Goal: Contribute content: Add original content to the website for others to see

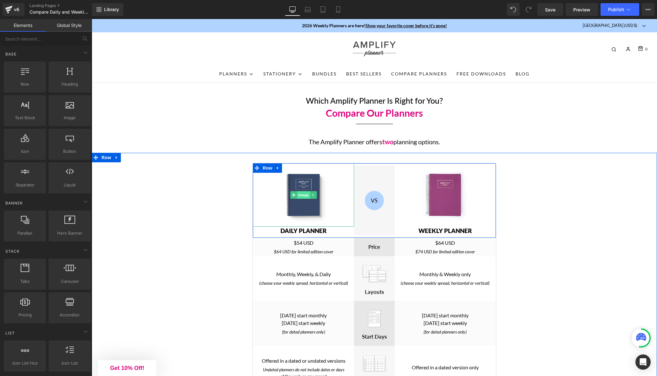
click at [302, 197] on span "Image" at bounding box center [303, 195] width 13 height 8
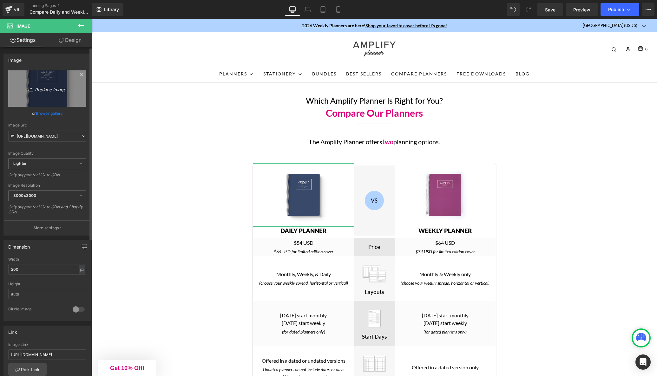
click at [51, 89] on icon "Replace Image" at bounding box center [47, 89] width 51 height 8
type input "C:\fakepath\nightintonavy_trealphoto_humbnail_Q1_2026.jpg"
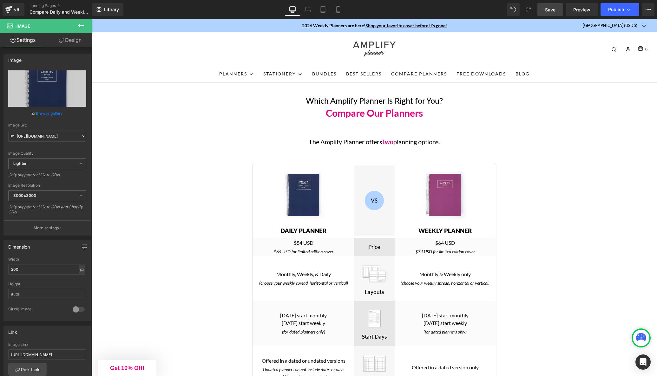
drag, startPoint x: 550, startPoint y: 12, endPoint x: 484, endPoint y: 93, distance: 104.1
click at [550, 12] on span "Save" at bounding box center [550, 9] width 10 height 7
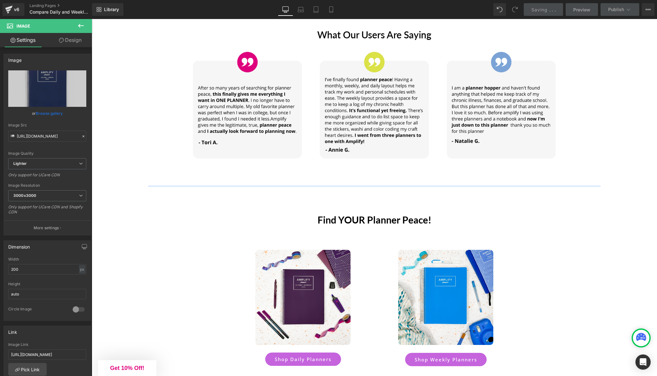
scroll to position [1848, 0]
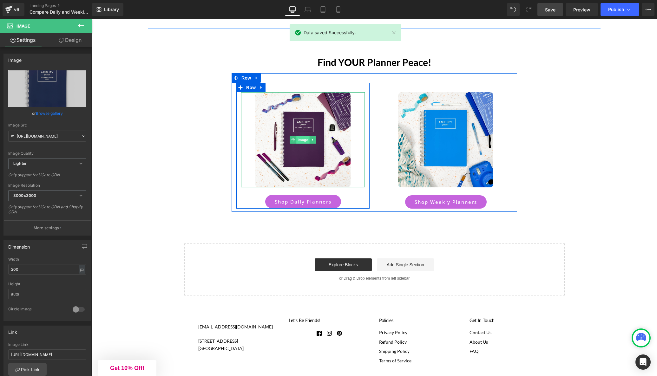
click at [306, 141] on span "Image" at bounding box center [302, 140] width 13 height 8
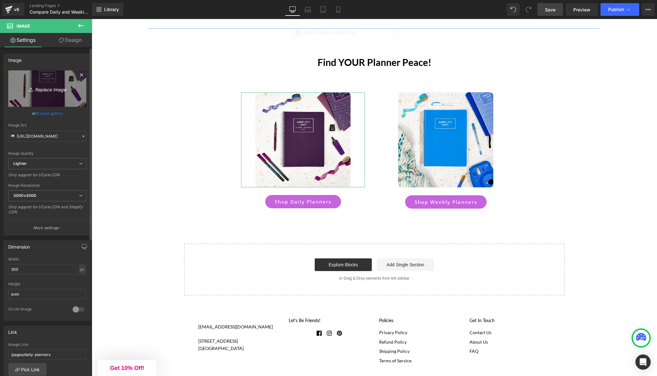
click at [45, 92] on icon "Replace Image" at bounding box center [47, 89] width 51 height 8
type input "C:\fakepath\IMG_0407.jpg"
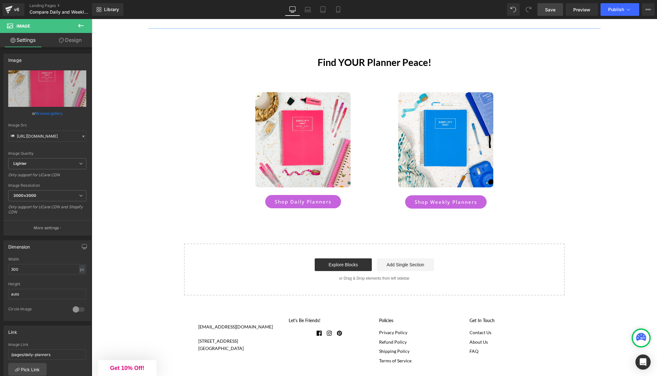
drag, startPoint x: 550, startPoint y: 10, endPoint x: 455, endPoint y: 129, distance: 152.4
click at [550, 10] on span "Save" at bounding box center [550, 9] width 10 height 7
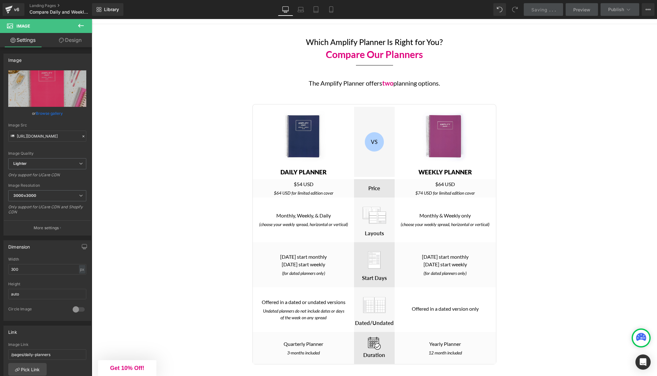
scroll to position [0, 0]
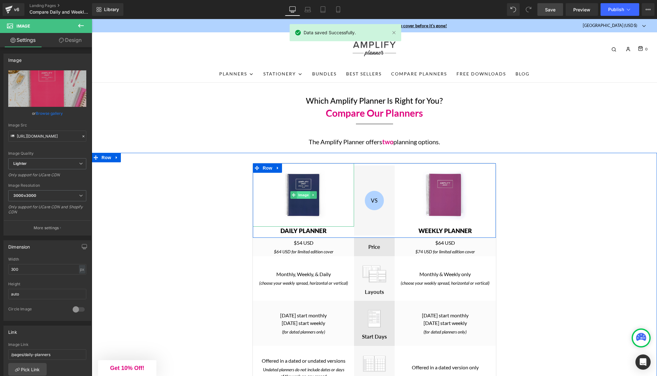
click at [305, 194] on span "Image" at bounding box center [303, 195] width 13 height 8
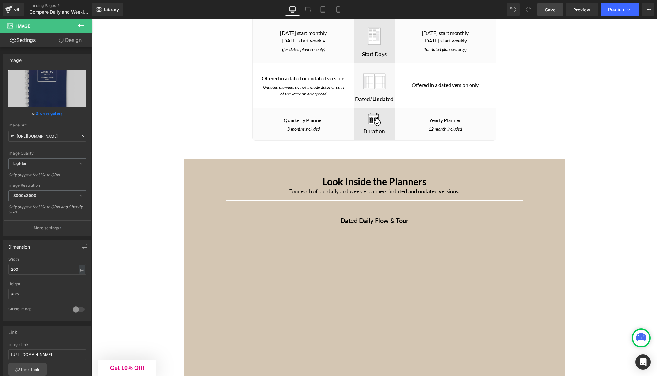
scroll to position [297, 0]
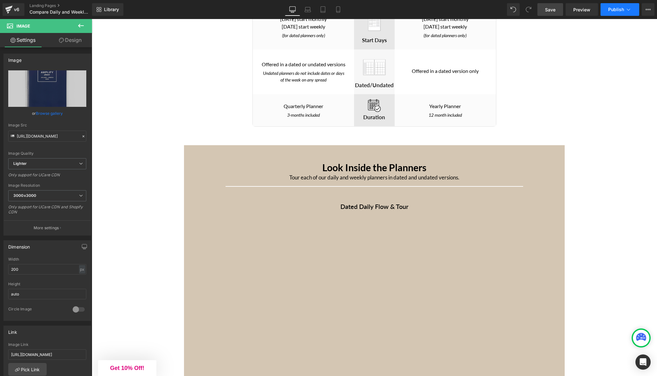
click at [617, 11] on span "Publish" at bounding box center [616, 9] width 16 height 5
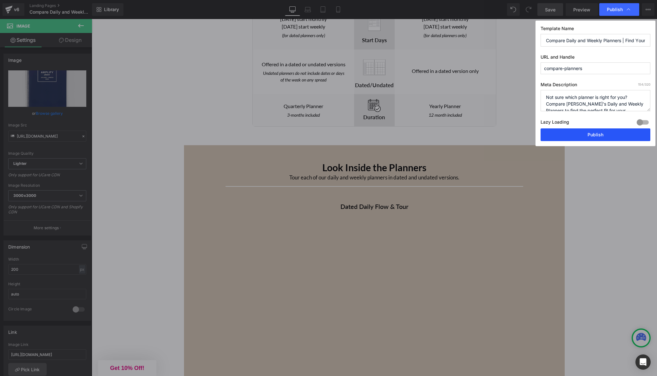
click at [597, 136] on button "Publish" at bounding box center [596, 135] width 110 height 13
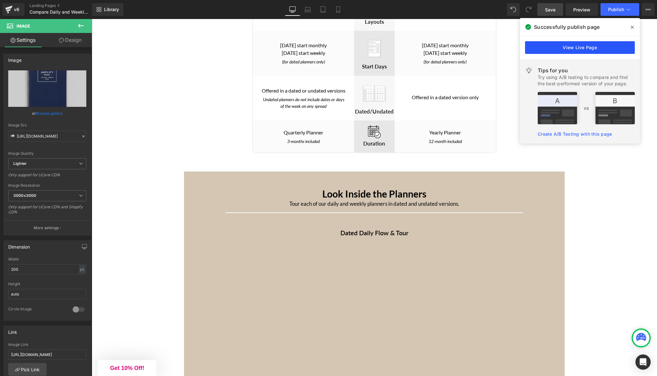
scroll to position [268, 0]
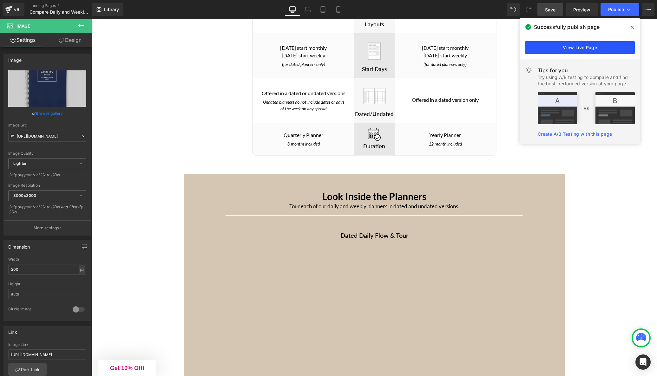
click at [584, 48] on link "View Live Page" at bounding box center [580, 47] width 110 height 13
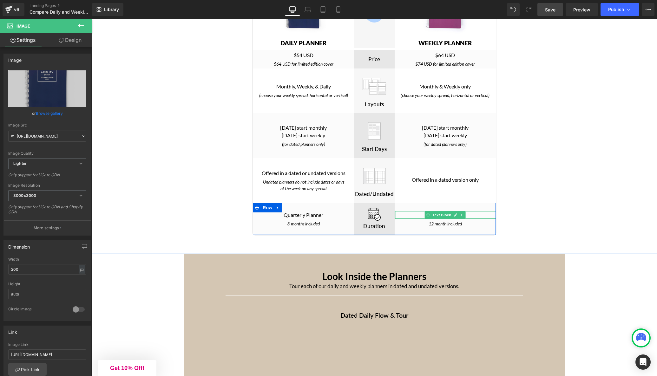
scroll to position [176, 0]
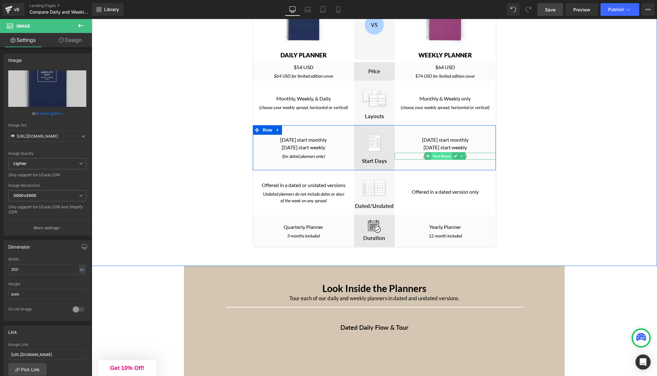
click at [445, 155] on span "Text Block" at bounding box center [442, 157] width 21 height 8
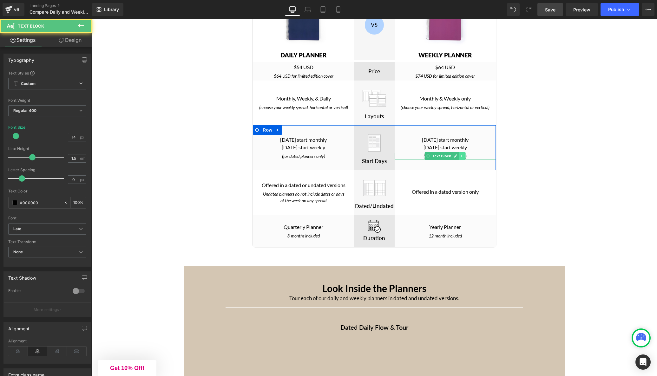
click at [462, 156] on icon at bounding box center [462, 156] width 1 height 2
click at [466, 157] on icon at bounding box center [465, 156] width 3 height 3
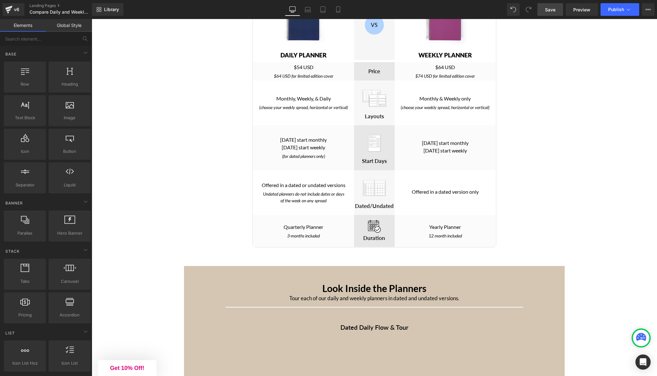
click at [547, 8] on span "Save" at bounding box center [550, 9] width 10 height 7
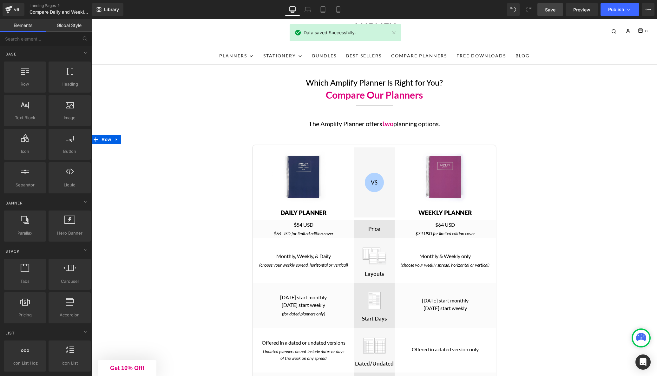
scroll to position [0, 0]
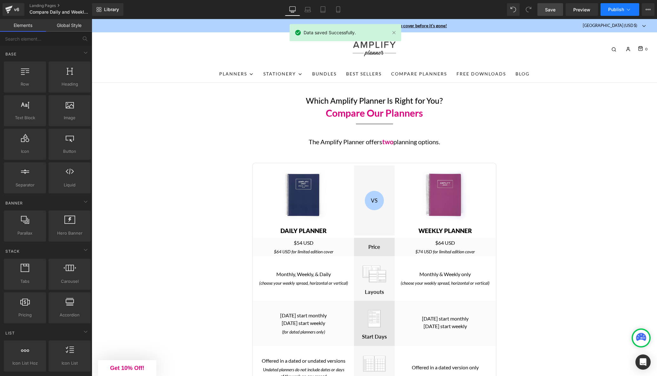
click at [616, 7] on span "Publish" at bounding box center [616, 9] width 16 height 5
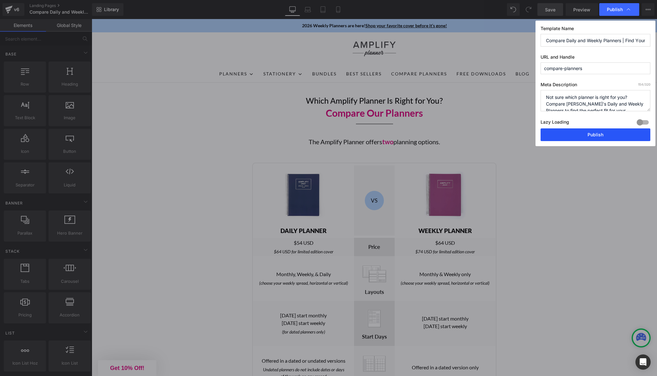
click at [595, 137] on button "Publish" at bounding box center [596, 135] width 110 height 13
